Goal: Information Seeking & Learning: Learn about a topic

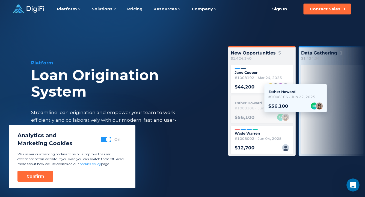
click at [103, 141] on button "button" at bounding box center [106, 139] width 10 height 5
click at [36, 178] on div "Confirm" at bounding box center [35, 175] width 18 height 5
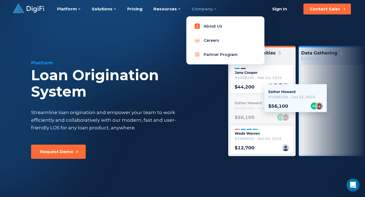
click at [210, 27] on link "About Us" at bounding box center [224, 26] width 69 height 11
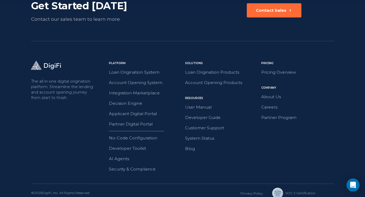
scroll to position [903, 0]
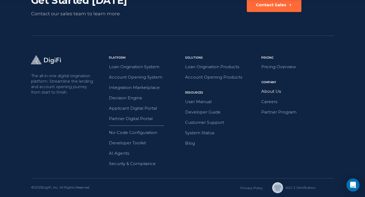
click at [274, 90] on link "About Us" at bounding box center [297, 91] width 73 height 7
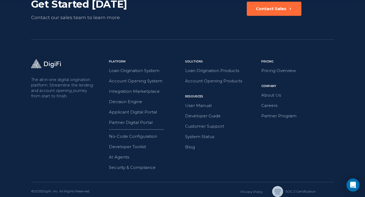
scroll to position [903, 0]
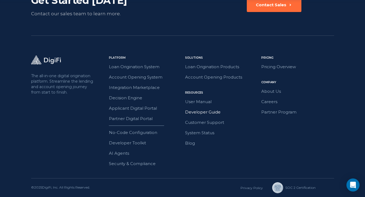
click at [214, 114] on link "Developer Guide" at bounding box center [221, 112] width 73 height 7
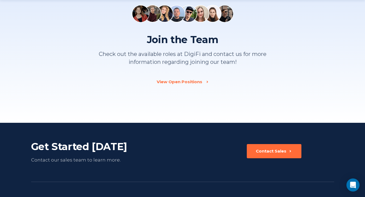
scroll to position [786, 0]
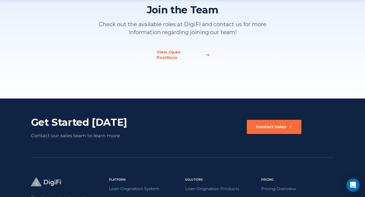
click at [180, 53] on div "View Open Positions" at bounding box center [179, 54] width 45 height 11
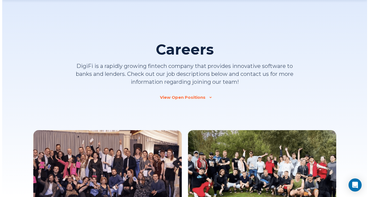
scroll to position [514, 0]
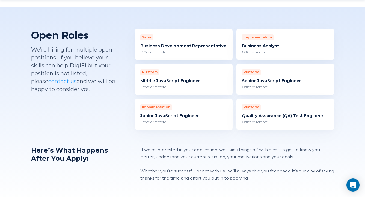
click at [157, 43] on div "Business Development Representative" at bounding box center [183, 45] width 87 height 5
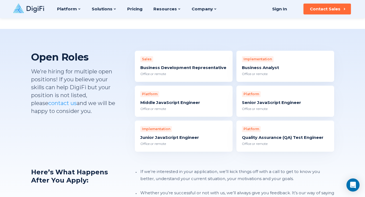
scroll to position [492, 0]
